Goal: Task Accomplishment & Management: Manage account settings

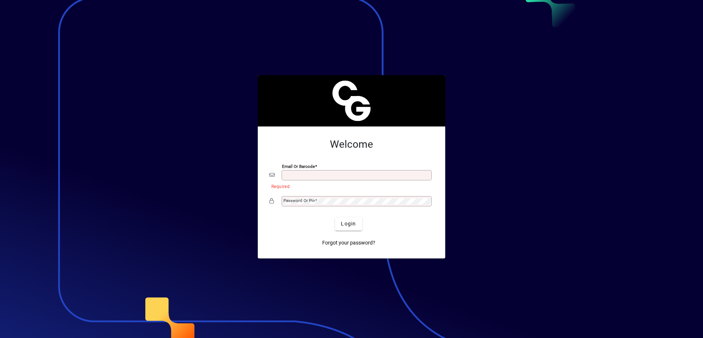
click at [640, 181] on div at bounding box center [351, 169] width 703 height 338
click at [585, 177] on div at bounding box center [351, 169] width 703 height 338
